Goal: Transaction & Acquisition: Purchase product/service

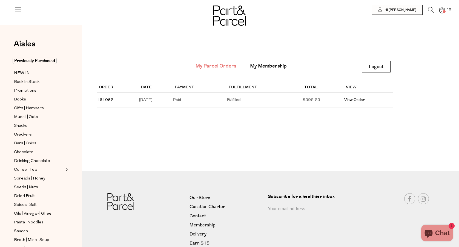
click at [447, 11] on span "10" at bounding box center [449, 9] width 7 height 5
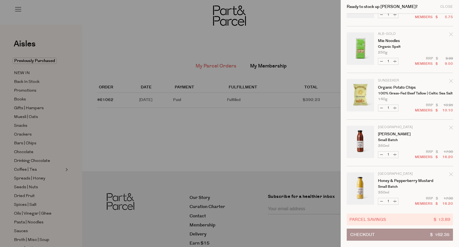
scroll to position [175, 0]
click at [451, 79] on icon "Remove Organic Potato Chips" at bounding box center [451, 80] width 4 height 4
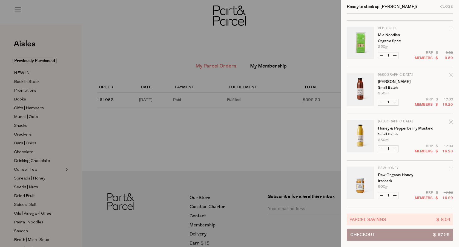
scroll to position [180, 0]
click at [451, 168] on icon "Remove Raw Organic Honey" at bounding box center [451, 168] width 4 height 4
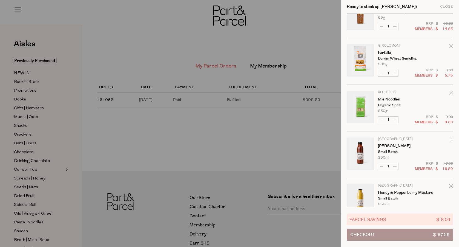
scroll to position [77, 0]
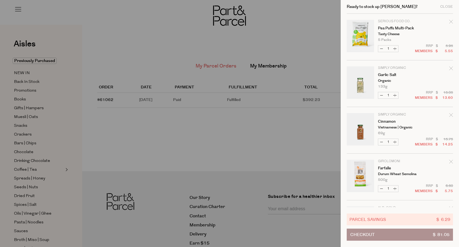
click at [104, 13] on div at bounding box center [229, 123] width 459 height 247
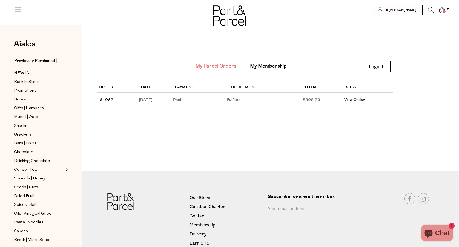
click at [429, 9] on icon at bounding box center [431, 10] width 6 height 6
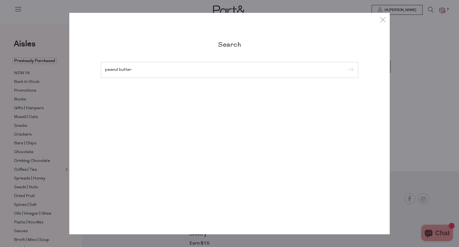
type input "peanut butter"
click at [350, 74] on input "submit" at bounding box center [350, 70] width 8 height 8
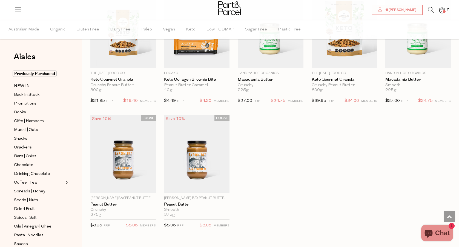
scroll to position [741, 0]
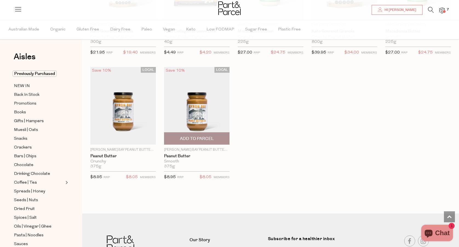
click at [198, 143] on div "LOCAL Save 10% 1 Add To Parcel [PERSON_NAME] Bay Peanut Butter Co Peanut Butter…" at bounding box center [196, 125] width 65 height 116
click at [200, 138] on span "Add To Parcel" at bounding box center [197, 139] width 34 height 6
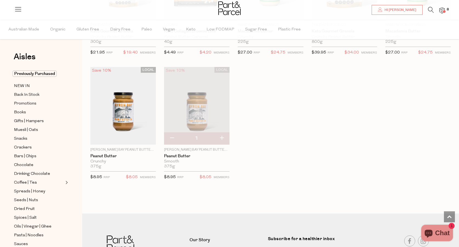
click at [223, 135] on button "button" at bounding box center [222, 138] width 16 height 12
type input "2"
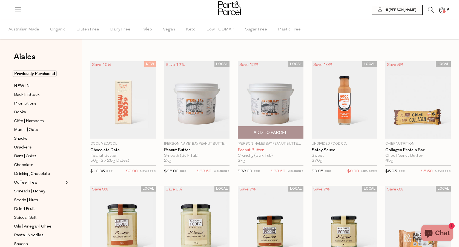
scroll to position [0, 0]
